Goal: Find specific page/section: Find specific page/section

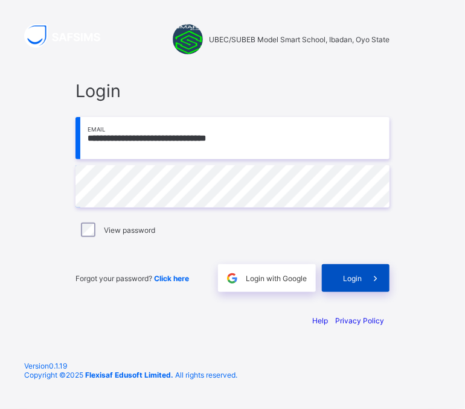
click at [342, 276] on div "Login" at bounding box center [356, 278] width 68 height 28
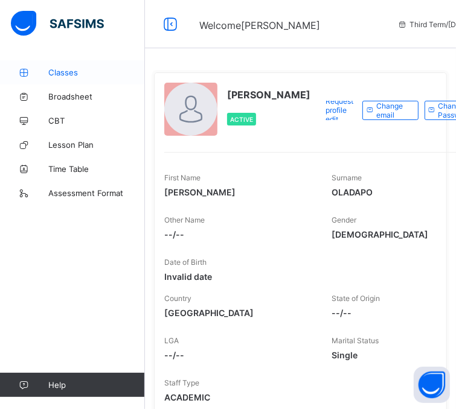
click at [60, 68] on span "Classes" at bounding box center [96, 73] width 97 height 10
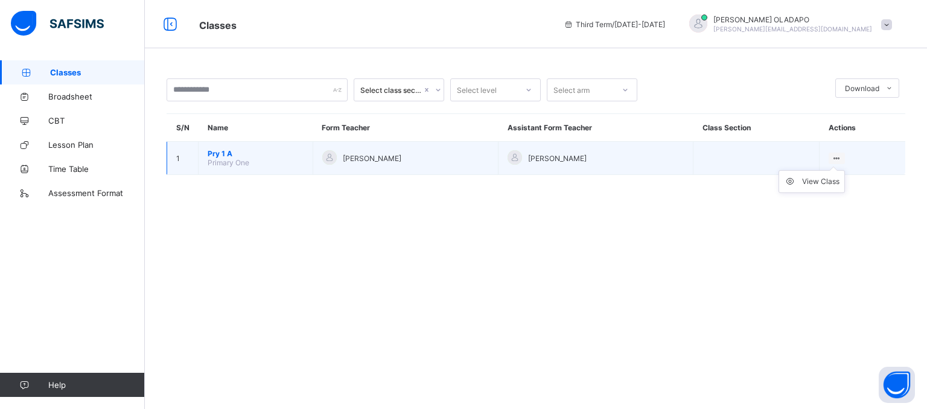
click at [464, 170] on ul "View Class" at bounding box center [812, 181] width 66 height 23
click at [464, 179] on div "View Class" at bounding box center [820, 182] width 37 height 12
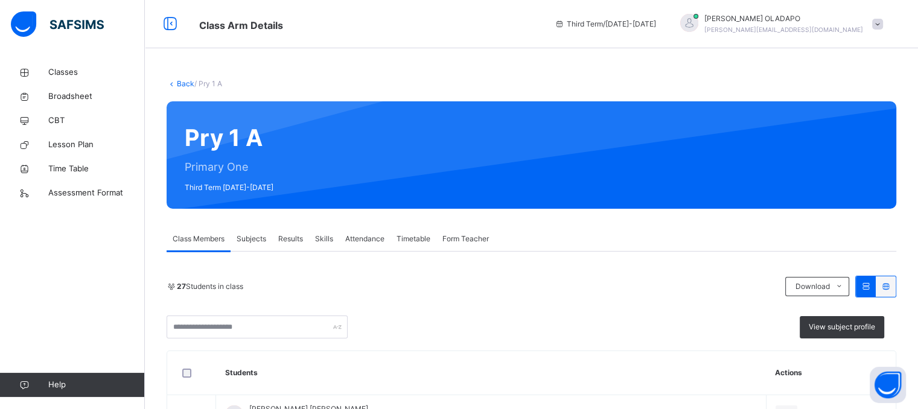
click at [464, 202] on div "Pry 1 A Primary One Third Term [DATE]-[DATE]" at bounding box center [532, 154] width 730 height 107
click at [464, 156] on div "Pry 1 A Primary One Third Term [DATE]-[DATE]" at bounding box center [532, 154] width 730 height 107
click at [464, 158] on div "Pry 1 A Primary One Third Term [DATE]-[DATE]" at bounding box center [532, 154] width 730 height 107
click at [464, 159] on div "Pry 1 A Primary One Third Term [DATE]-[DATE]" at bounding box center [532, 154] width 730 height 107
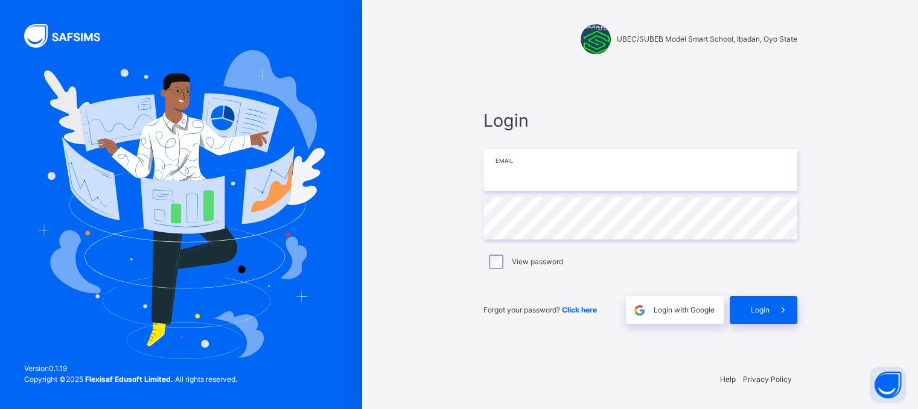
type input "**********"
